Goal: Task Accomplishment & Management: Manage account settings

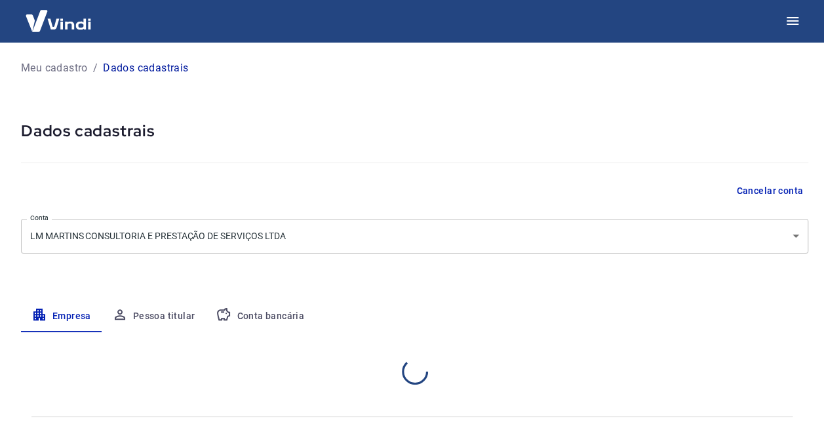
select select "SP"
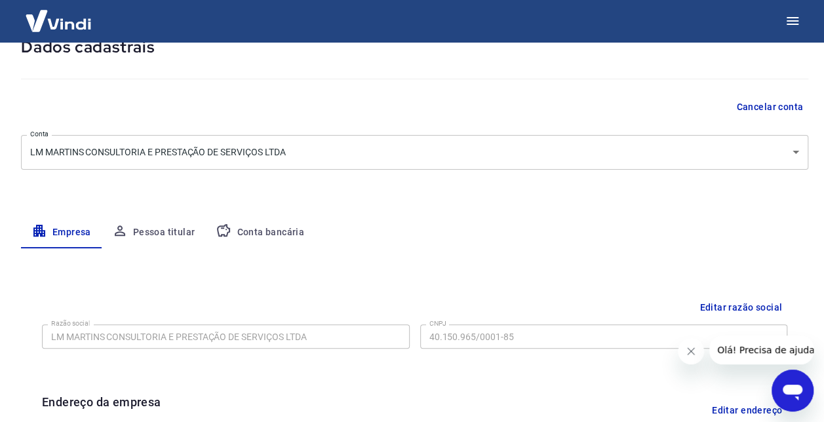
scroll to position [97, 0]
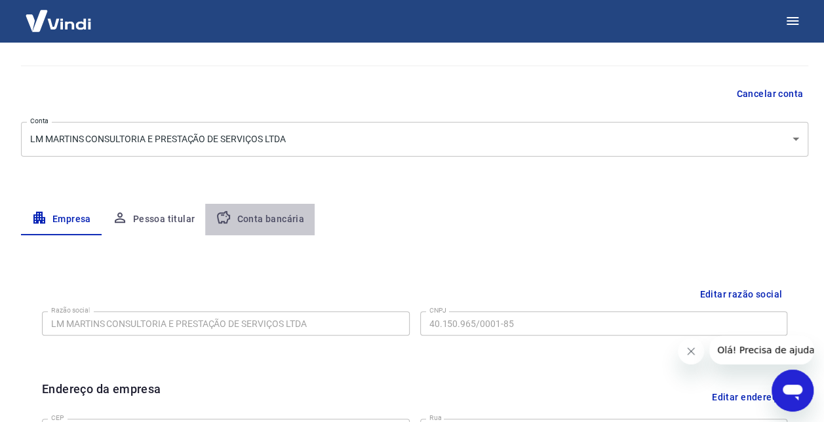
click at [270, 214] on button "Conta bancária" at bounding box center [260, 219] width 110 height 31
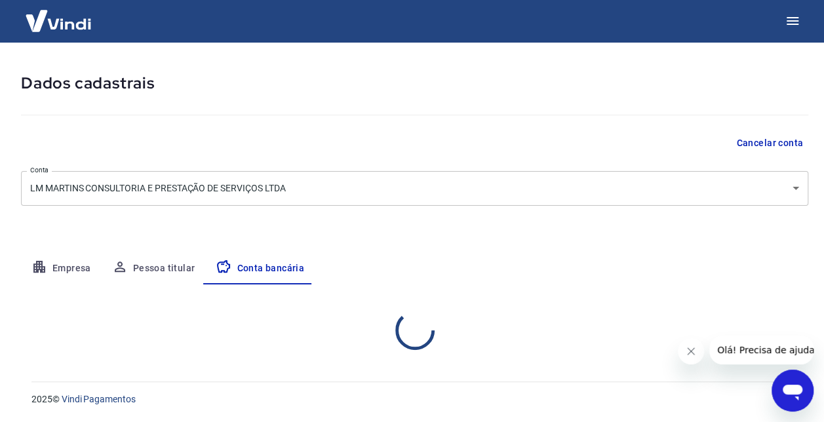
select select "1"
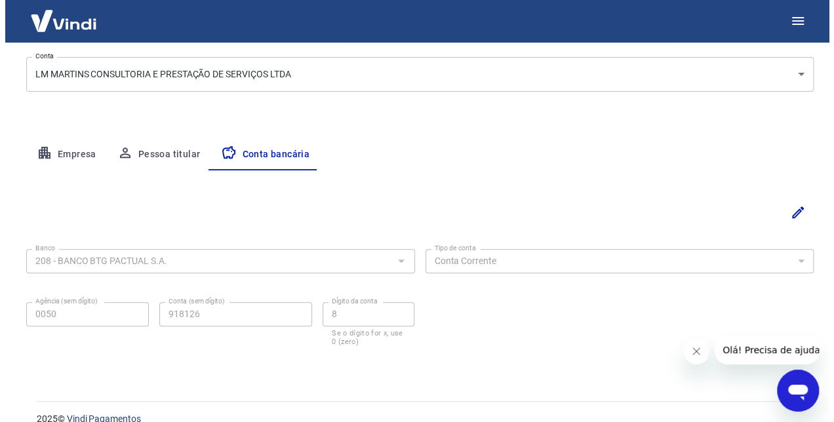
scroll to position [181, 0]
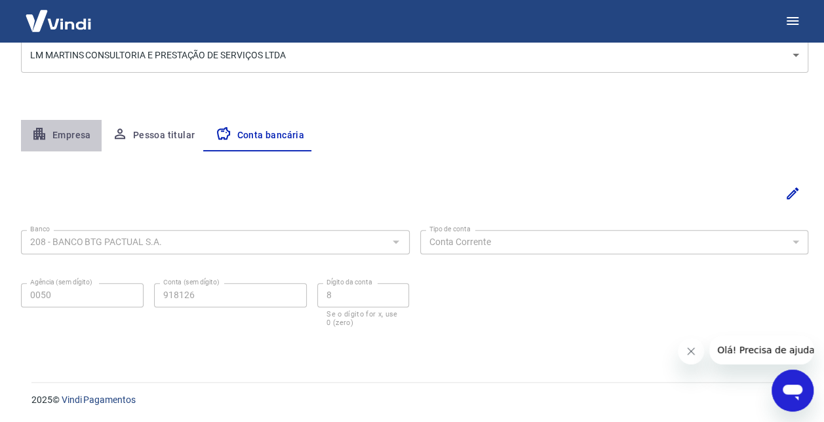
click at [71, 136] on button "Empresa" at bounding box center [61, 135] width 81 height 31
select select "SP"
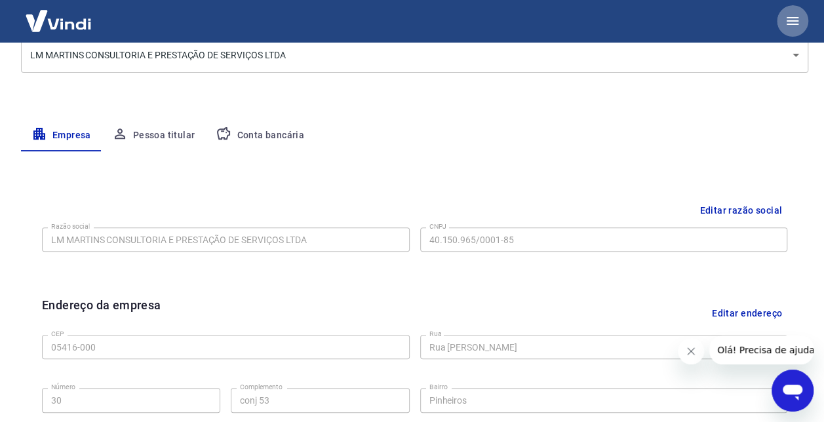
click at [797, 23] on icon "button" at bounding box center [793, 21] width 16 height 16
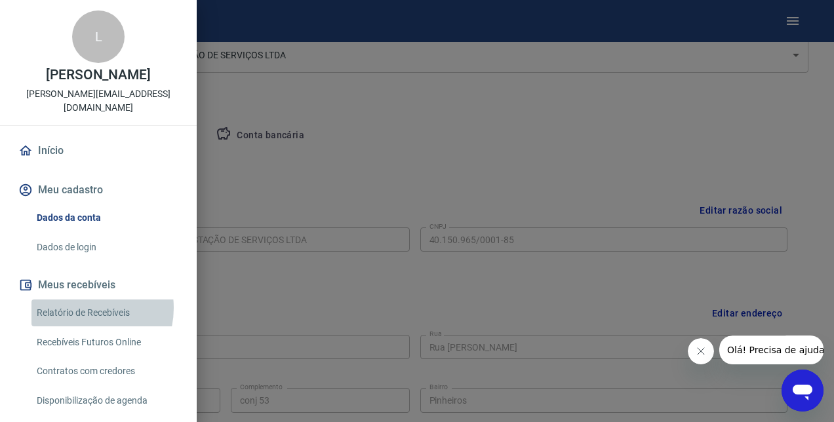
click at [81, 308] on link "Relatório de Recebíveis" at bounding box center [105, 313] width 149 height 27
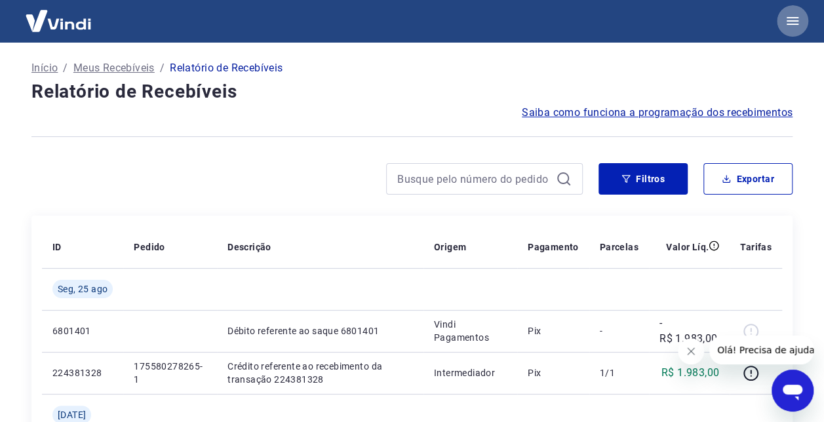
click at [795, 16] on icon "button" at bounding box center [793, 21] width 16 height 16
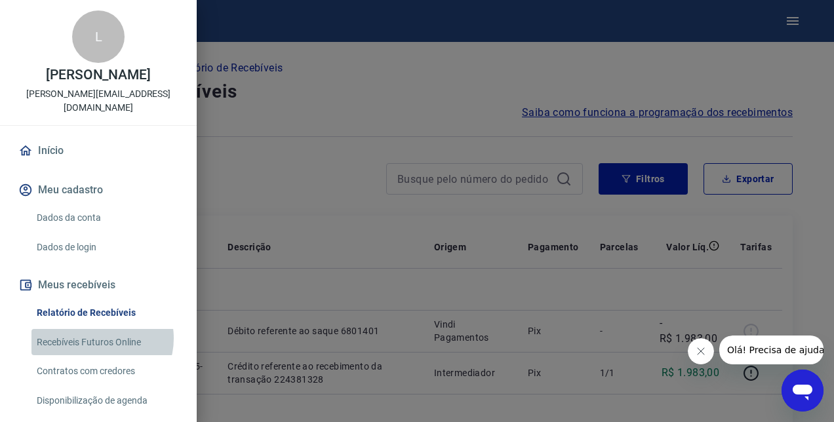
click at [101, 338] on link "Recebíveis Futuros Online" at bounding box center [105, 342] width 149 height 27
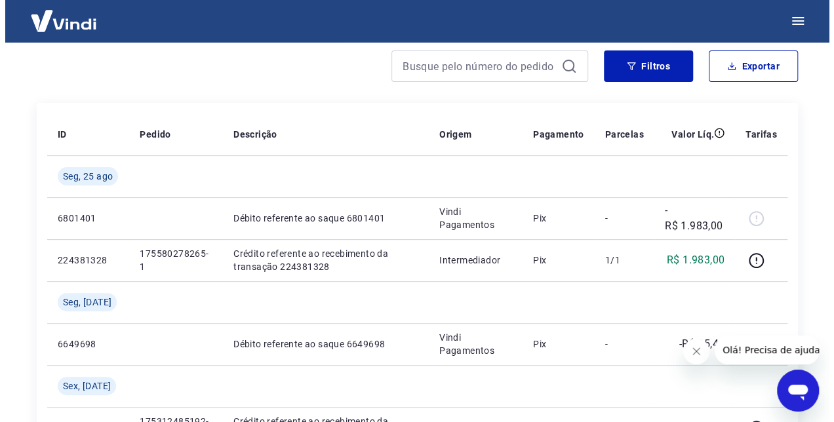
scroll to position [122, 0]
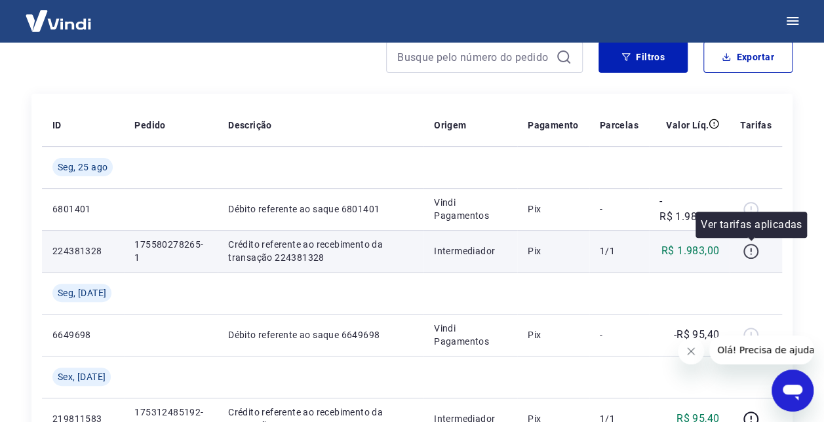
click at [757, 245] on icon "button" at bounding box center [751, 251] width 16 height 16
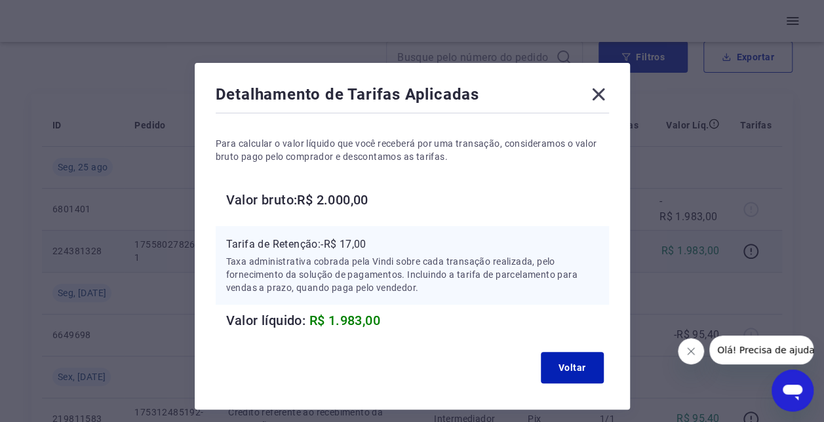
click at [599, 88] on icon at bounding box center [598, 94] width 21 height 21
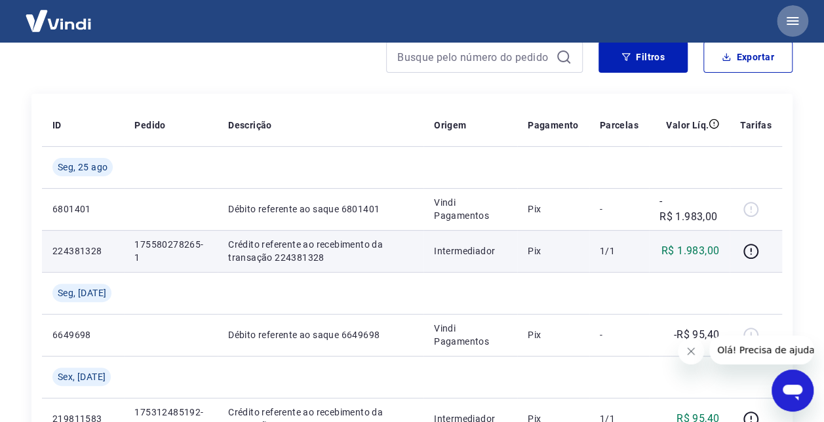
click at [791, 16] on icon "button" at bounding box center [793, 21] width 16 height 16
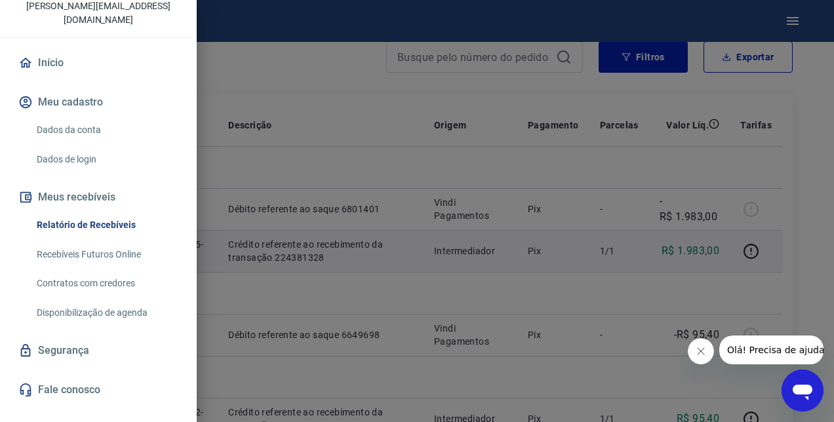
scroll to position [109, 0]
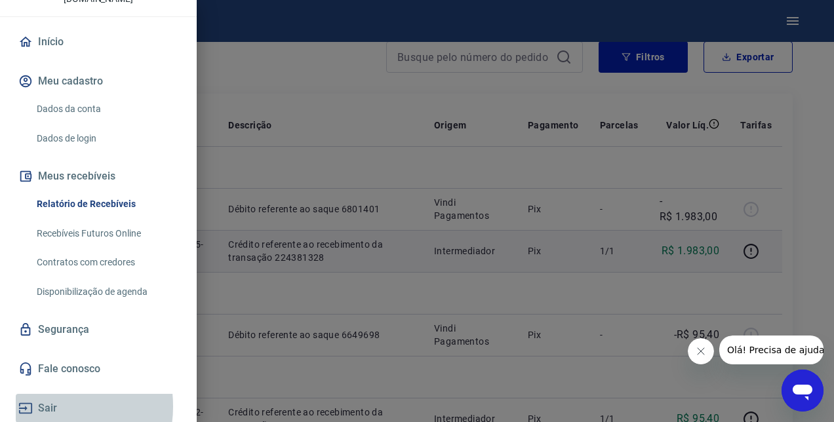
click at [43, 406] on button "Sair" at bounding box center [98, 408] width 165 height 29
